Goal: Use online tool/utility

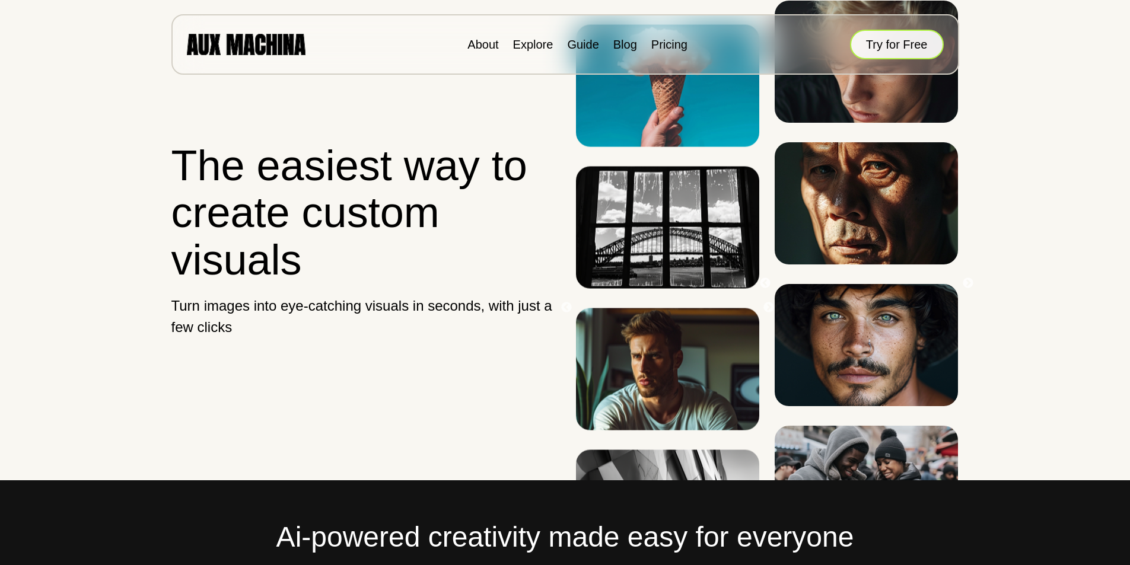
click at [889, 36] on button "Try for Free" at bounding box center [897, 45] width 94 height 30
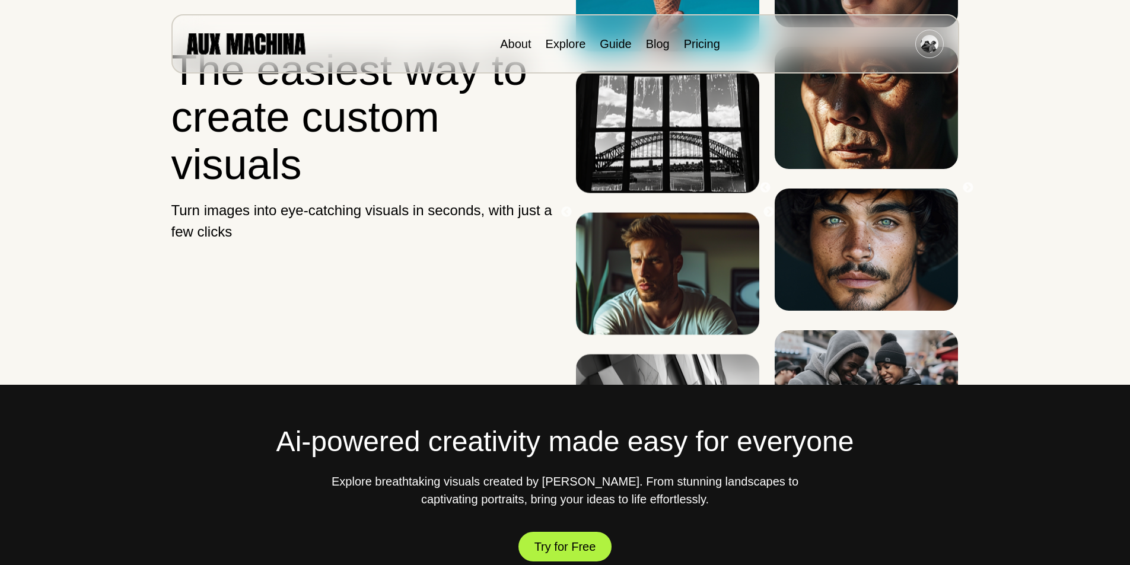
scroll to position [231, 0]
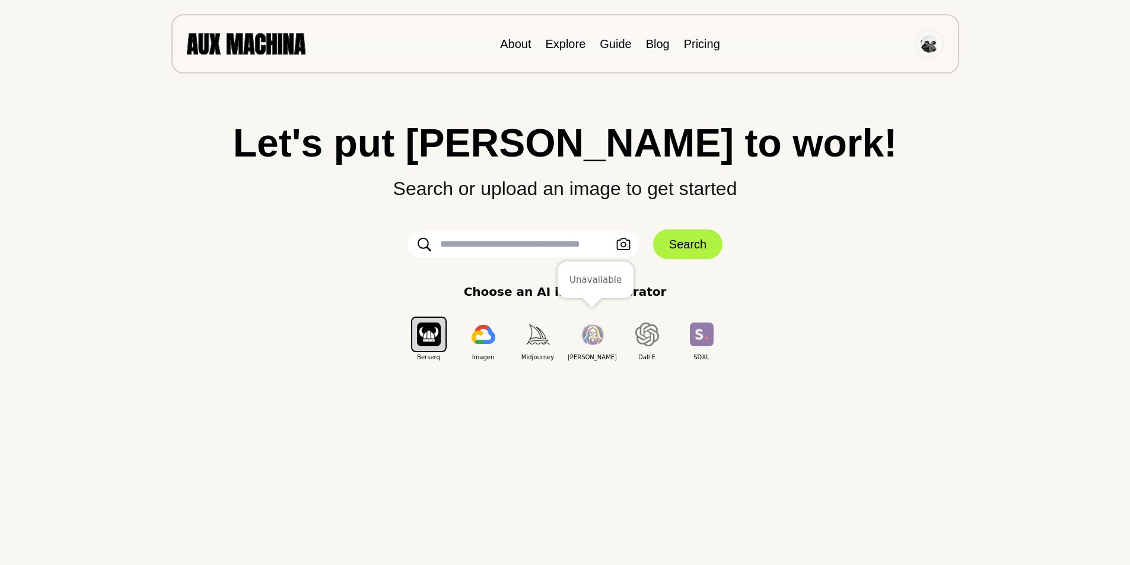
click at [587, 340] on img "button" at bounding box center [593, 335] width 24 height 22
click at [433, 332] on img "button" at bounding box center [429, 334] width 24 height 23
click at [675, 239] on button "Search" at bounding box center [687, 245] width 69 height 30
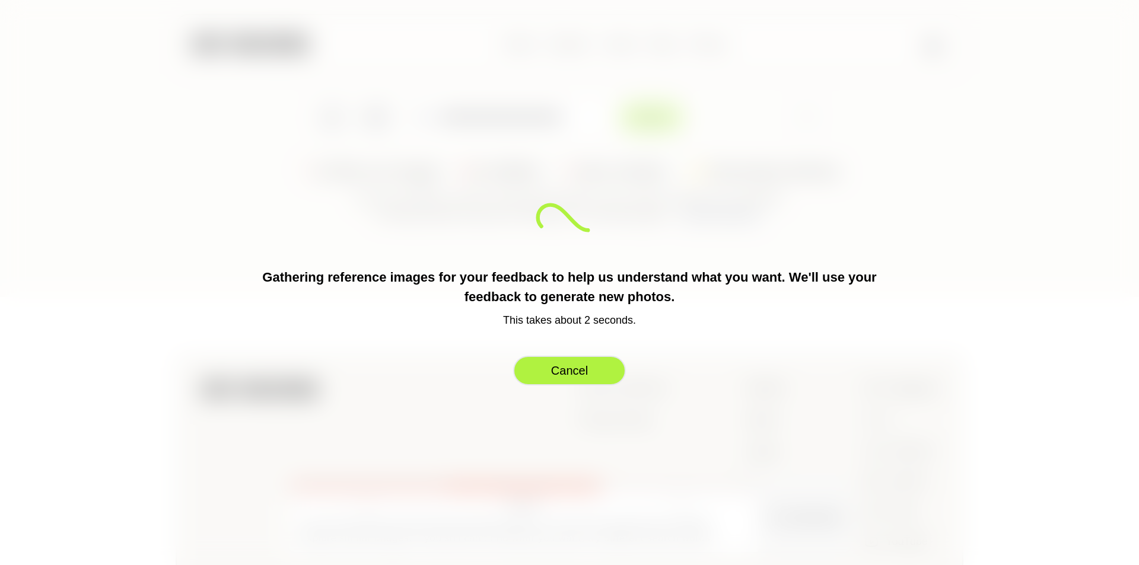
click at [596, 380] on button "Cancel" at bounding box center [569, 371] width 113 height 30
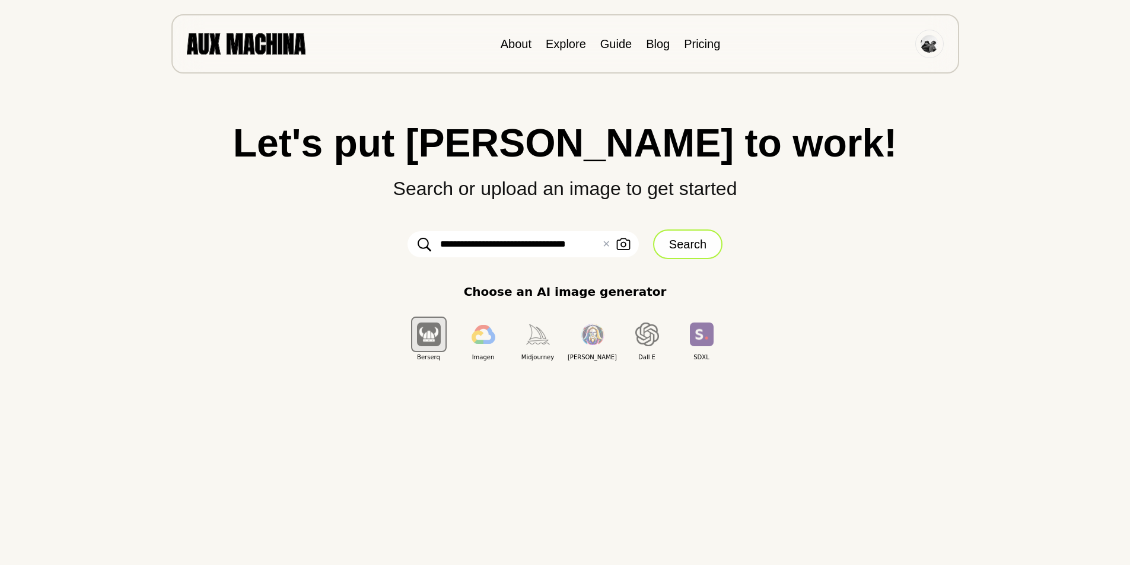
click at [707, 230] on button "Search" at bounding box center [687, 245] width 69 height 30
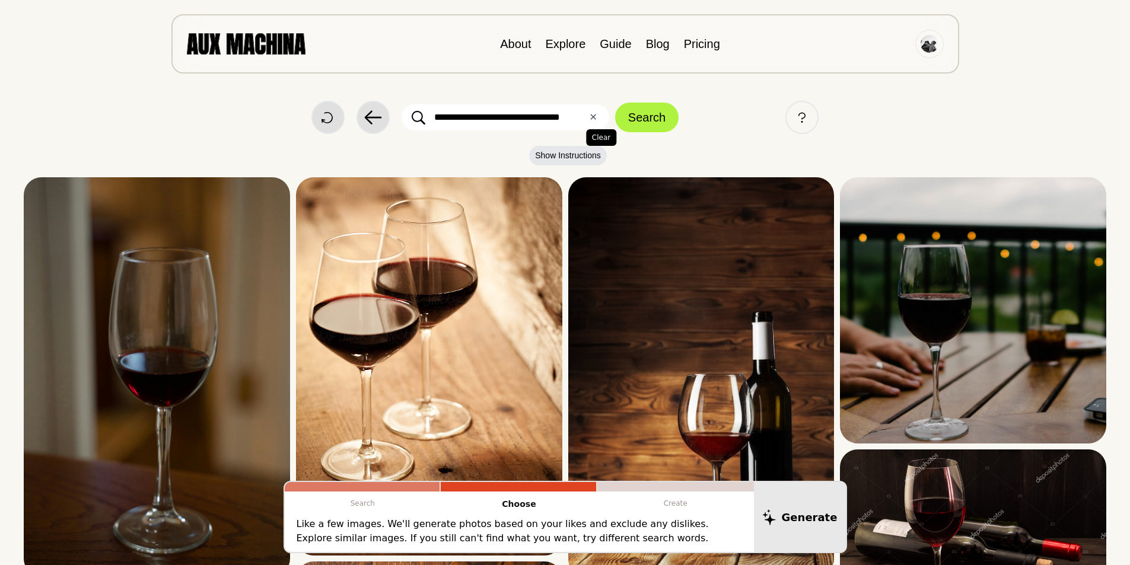
click at [596, 122] on button "✕ Clear" at bounding box center [593, 117] width 8 height 14
click at [511, 46] on link "About" at bounding box center [515, 43] width 31 height 13
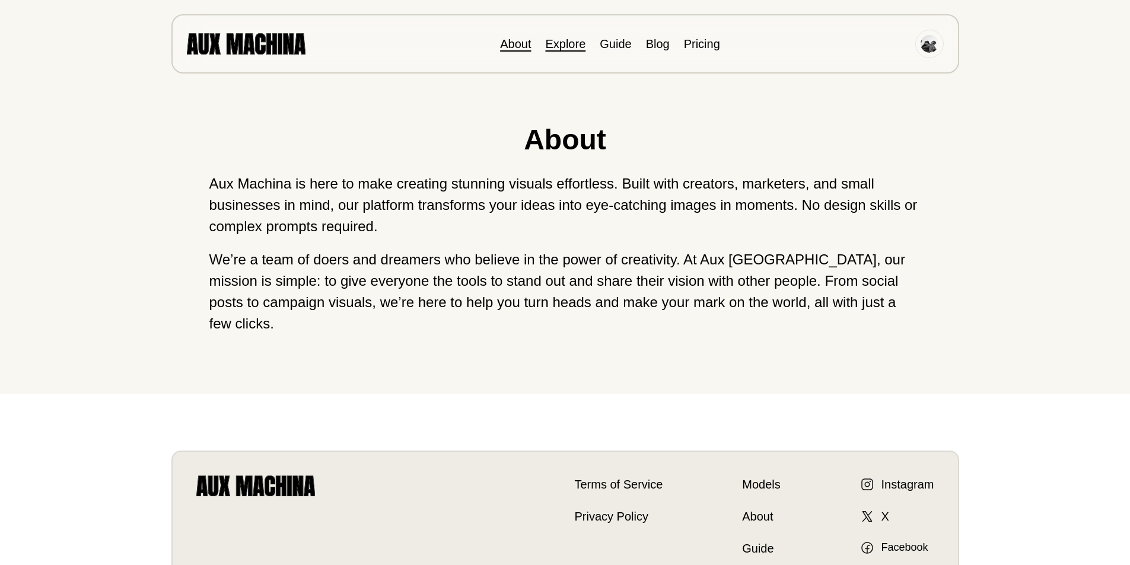
click at [562, 45] on link "Explore" at bounding box center [565, 43] width 40 height 13
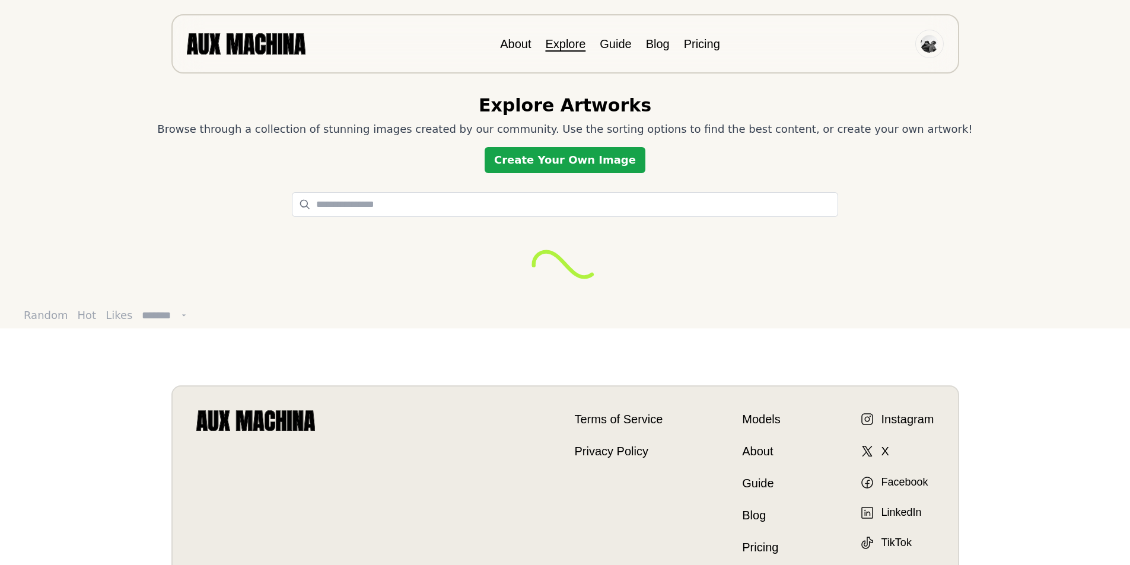
click at [609, 164] on link "Create Your Own Image" at bounding box center [565, 160] width 161 height 26
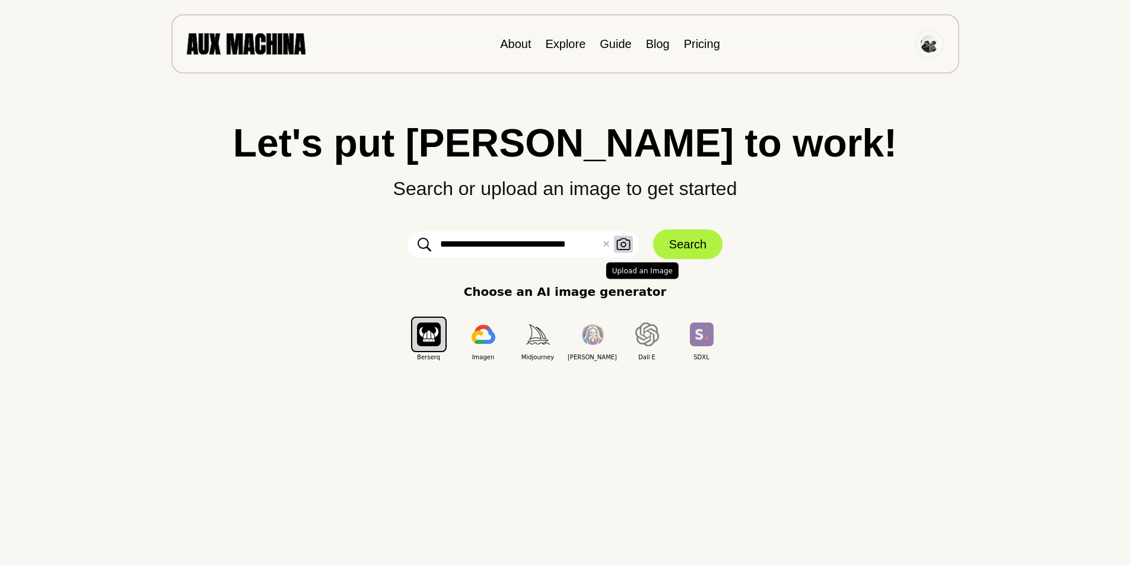
click at [620, 244] on icon "button" at bounding box center [623, 245] width 14 height 12
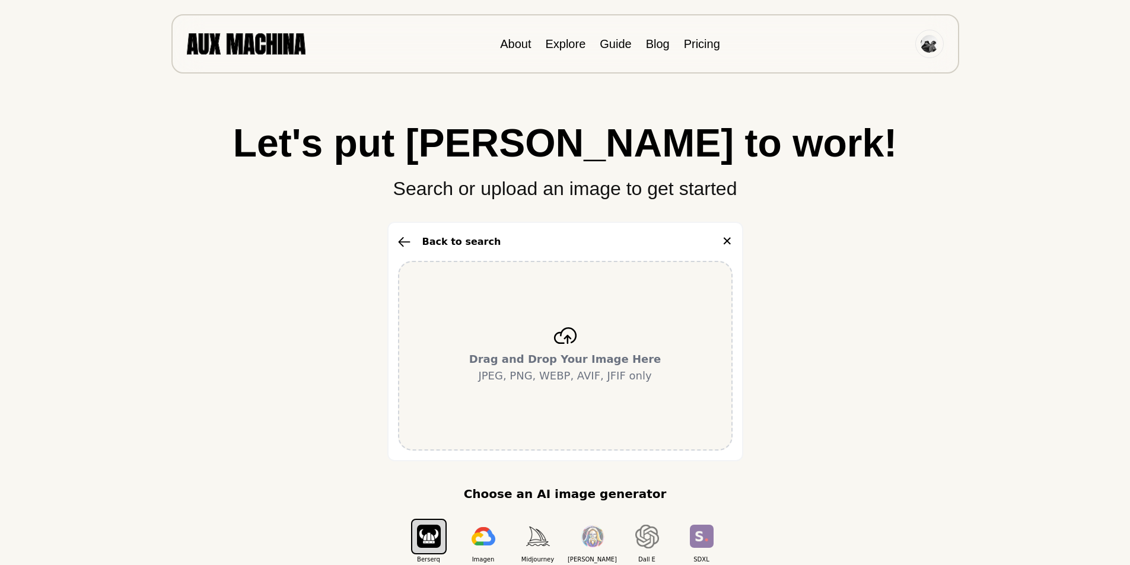
click at [608, 320] on div "Drag and Drop Your Image Here JPEG, PNG, WEBP, AVIF, JFIF only" at bounding box center [565, 356] width 335 height 190
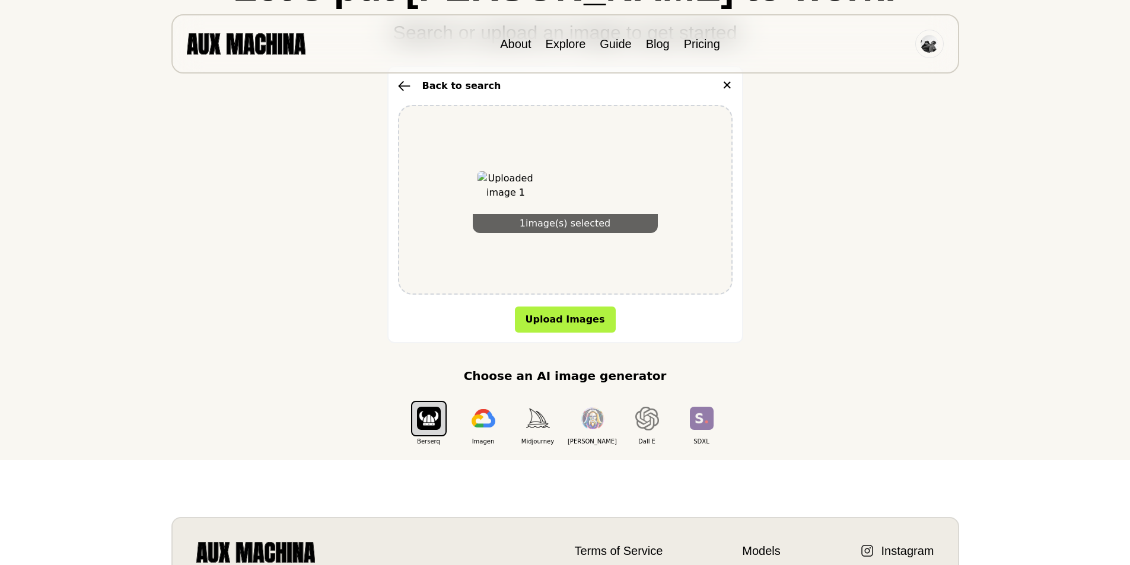
scroll to position [178, 0]
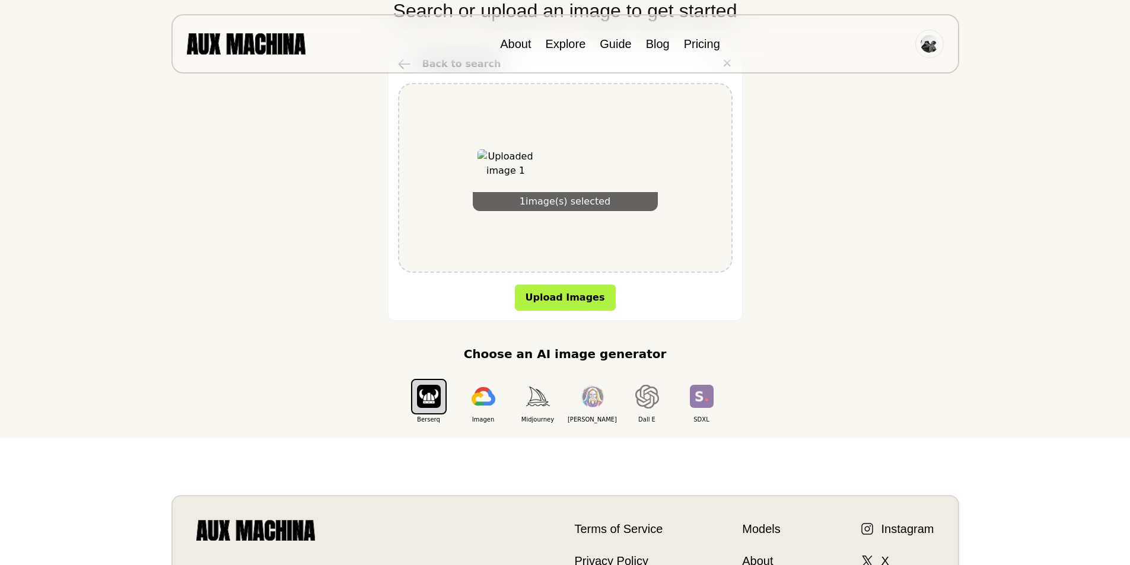
click at [570, 298] on button "Upload Images" at bounding box center [565, 298] width 101 height 26
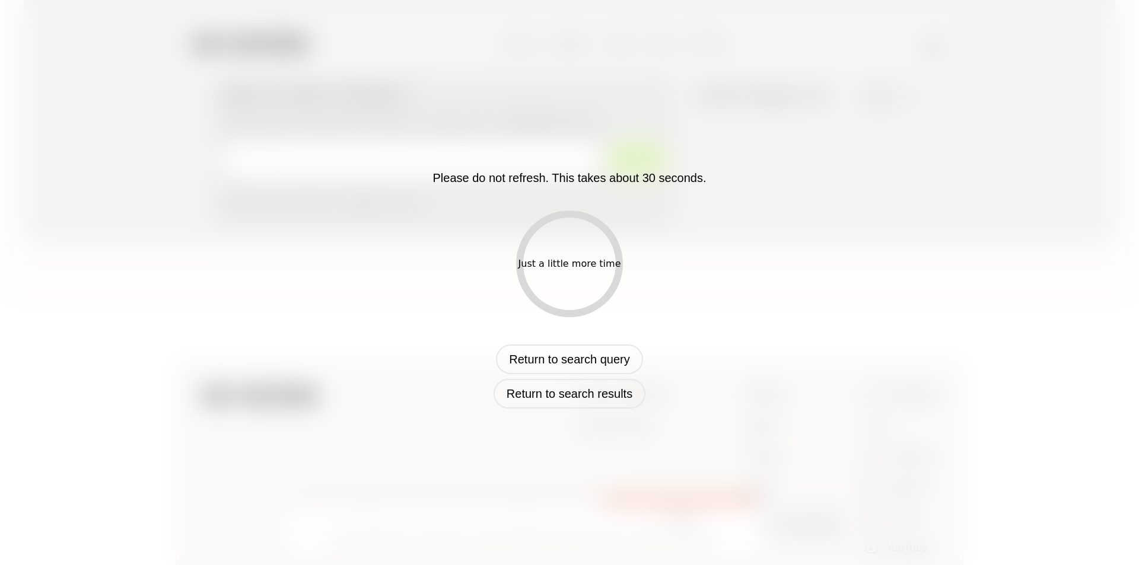
click at [588, 243] on div "Just a little more time" at bounding box center [569, 264] width 107 height 107
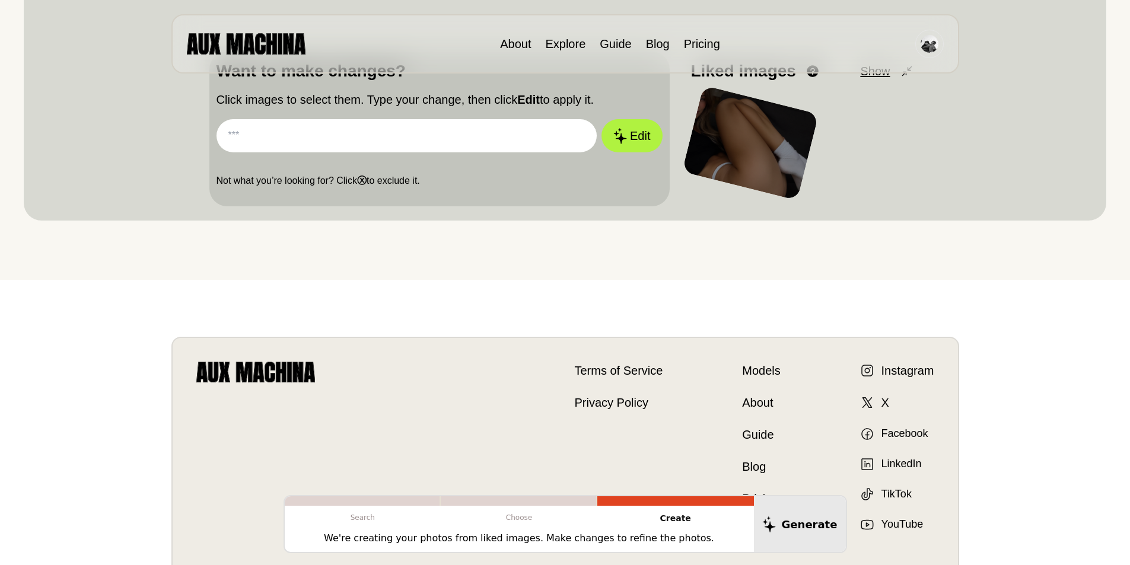
scroll to position [202, 0]
